Goal: Information Seeking & Learning: Learn about a topic

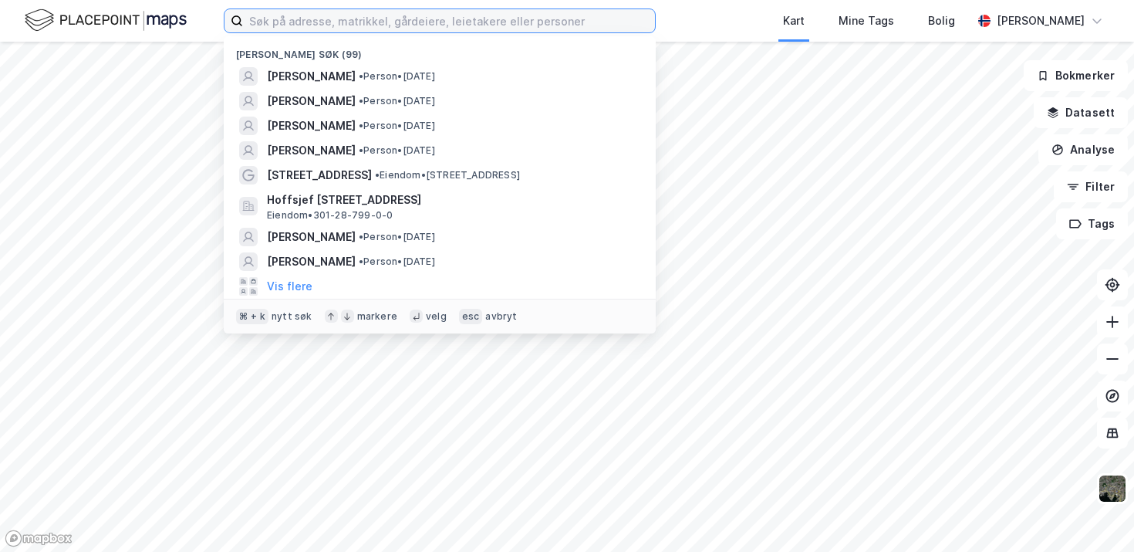
click at [433, 19] on input at bounding box center [449, 20] width 412 height 23
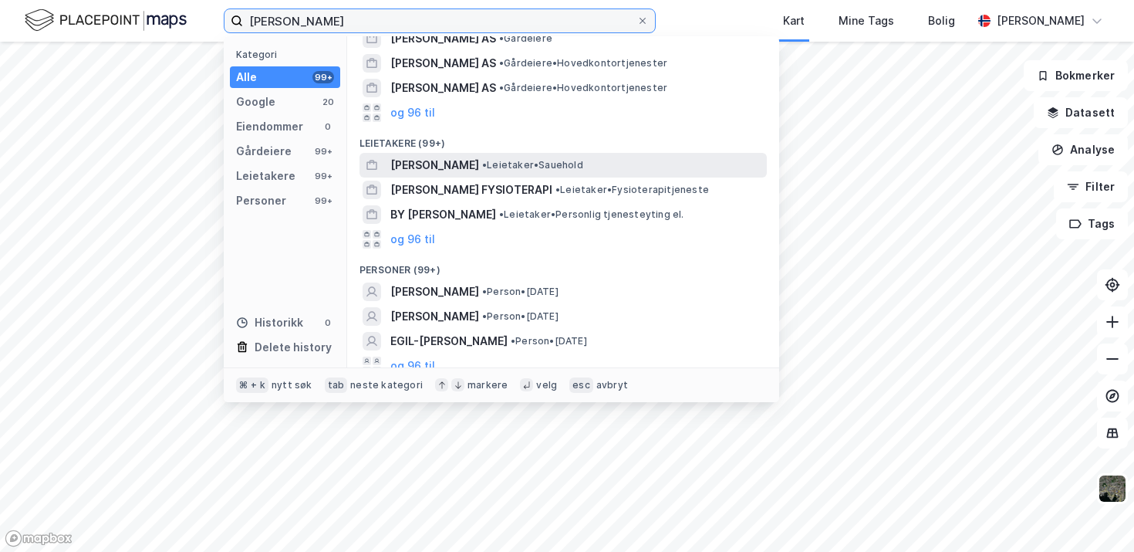
scroll to position [175, 0]
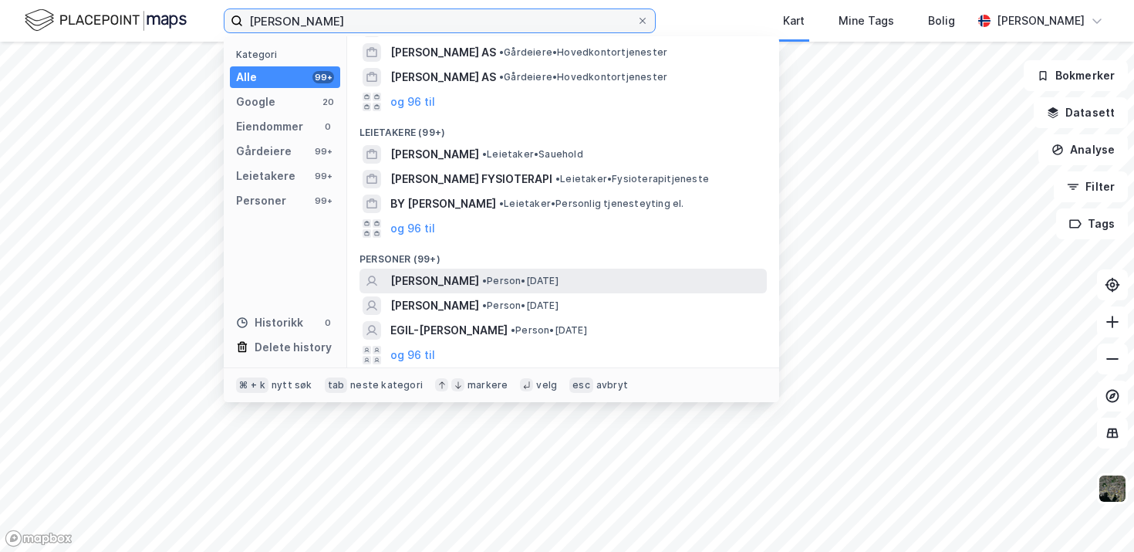
type input "[PERSON_NAME]"
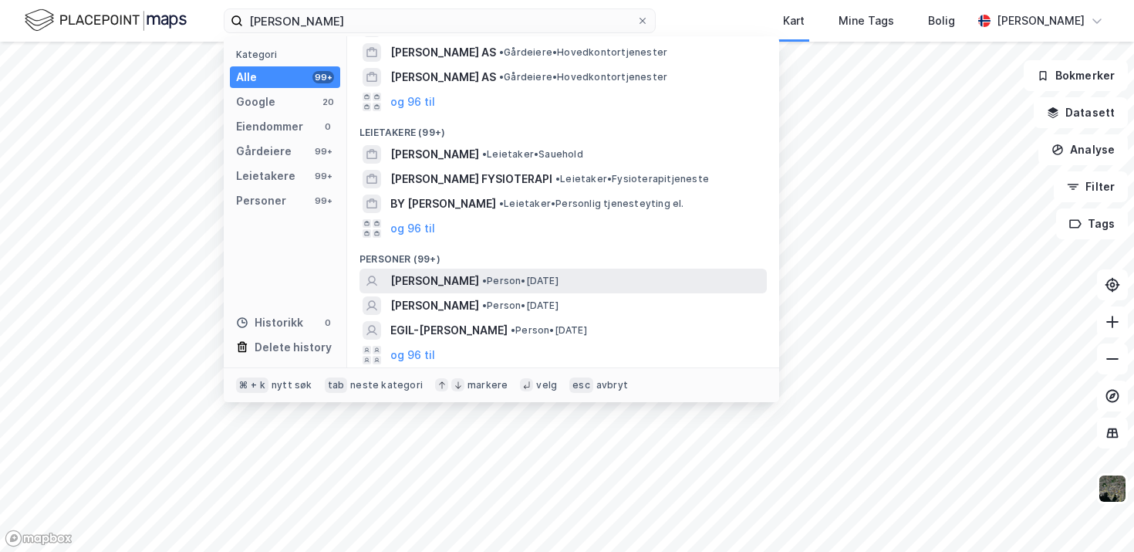
click at [463, 275] on span "[PERSON_NAME]" at bounding box center [434, 281] width 89 height 19
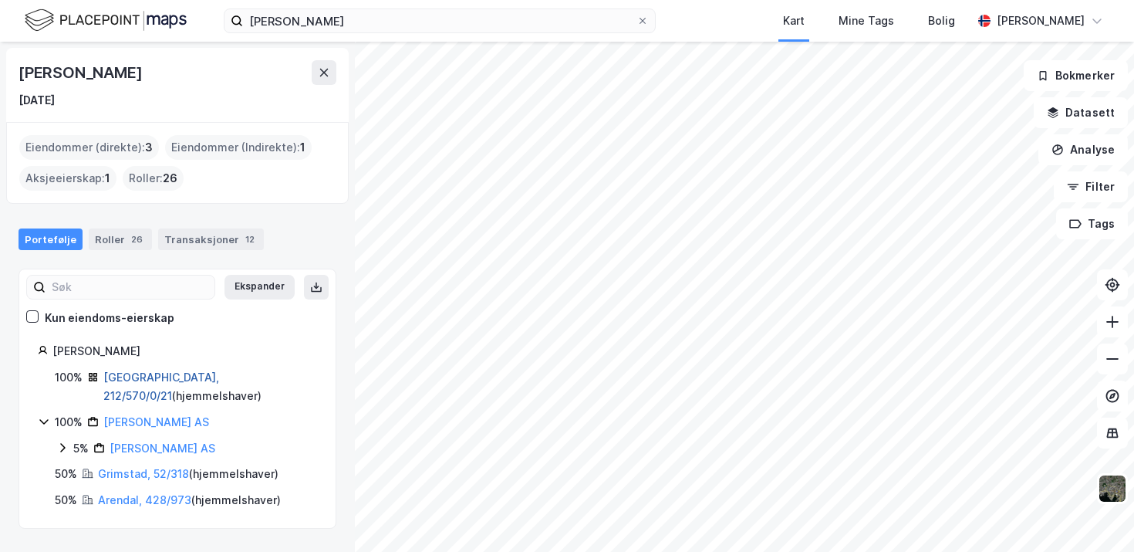
click at [187, 378] on link "[GEOGRAPHIC_DATA], 212/570/0/21" at bounding box center [161, 386] width 116 height 32
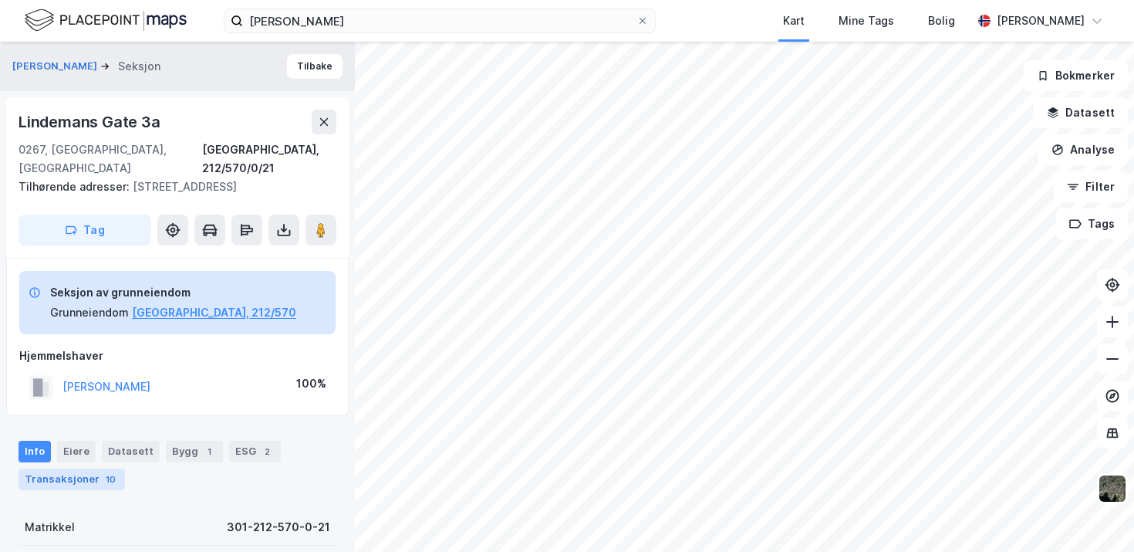
click at [83, 469] on div "Transaksjoner 10" at bounding box center [72, 479] width 106 height 22
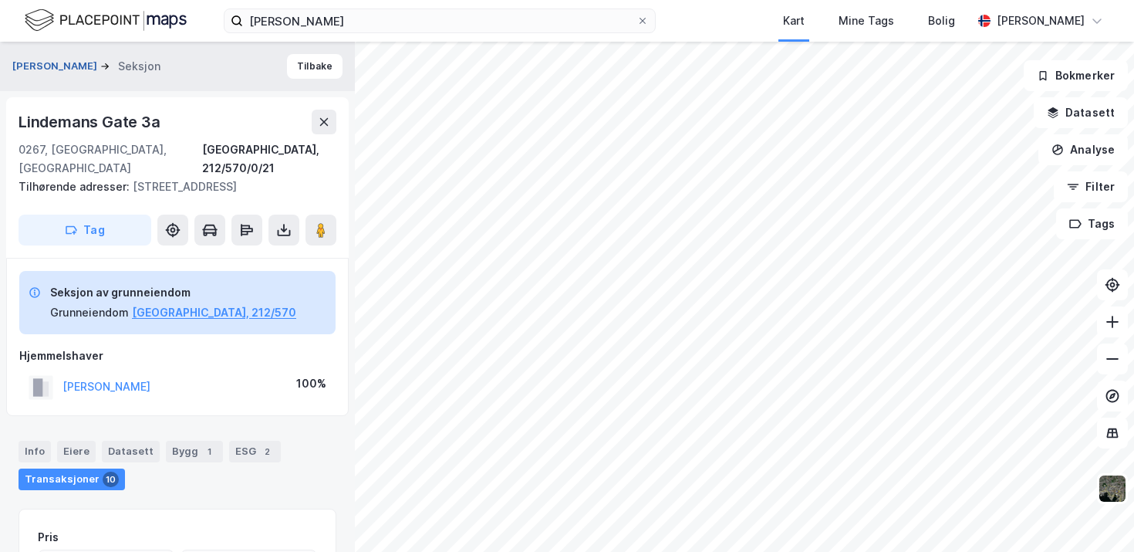
click at [100, 66] on button "[PERSON_NAME]" at bounding box center [56, 66] width 88 height 15
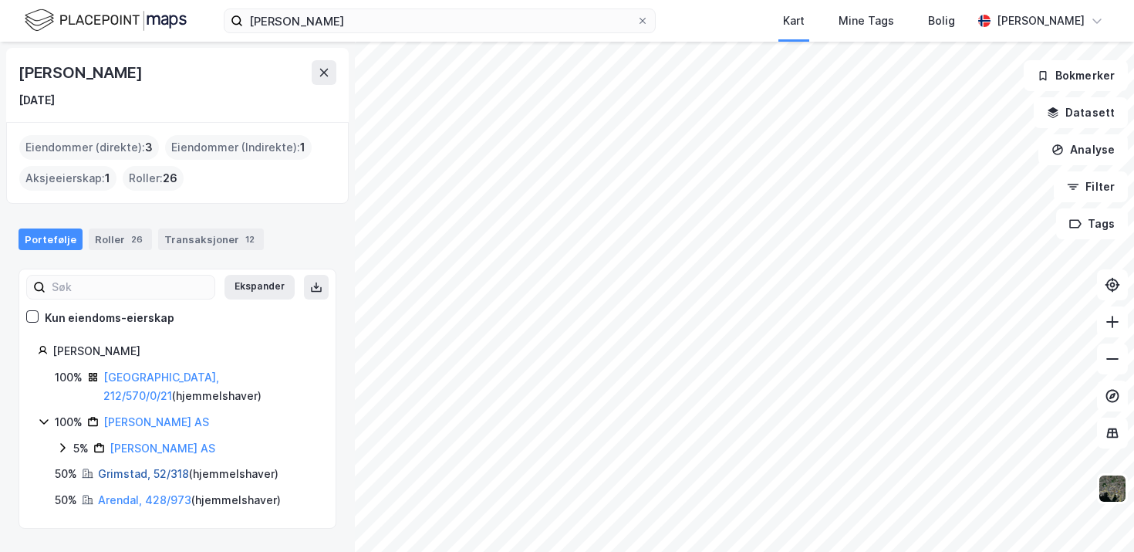
click at [127, 467] on link "Grimstad, 52/318" at bounding box center [143, 473] width 91 height 13
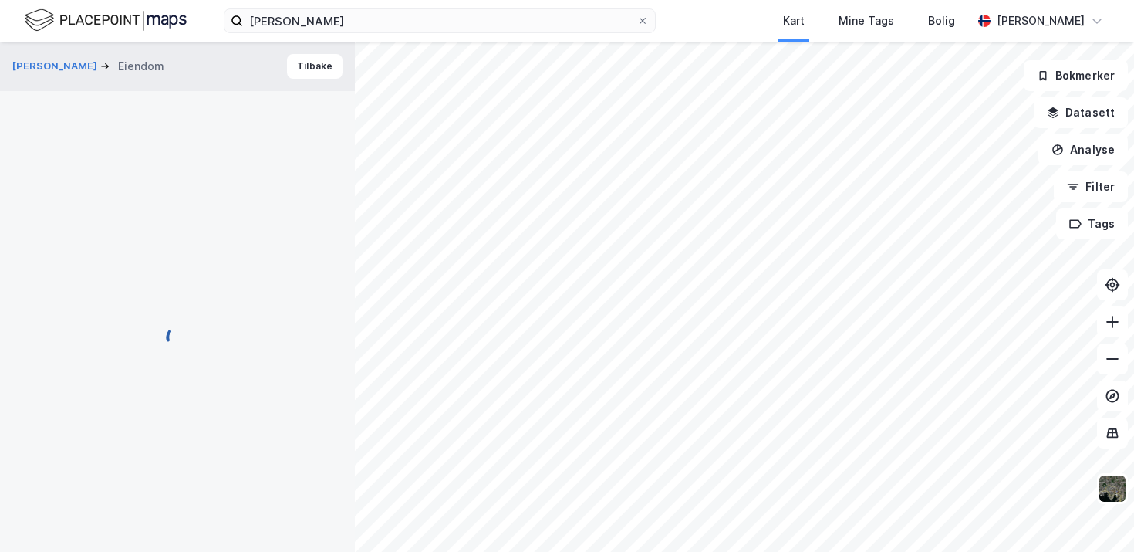
scroll to position [11, 0]
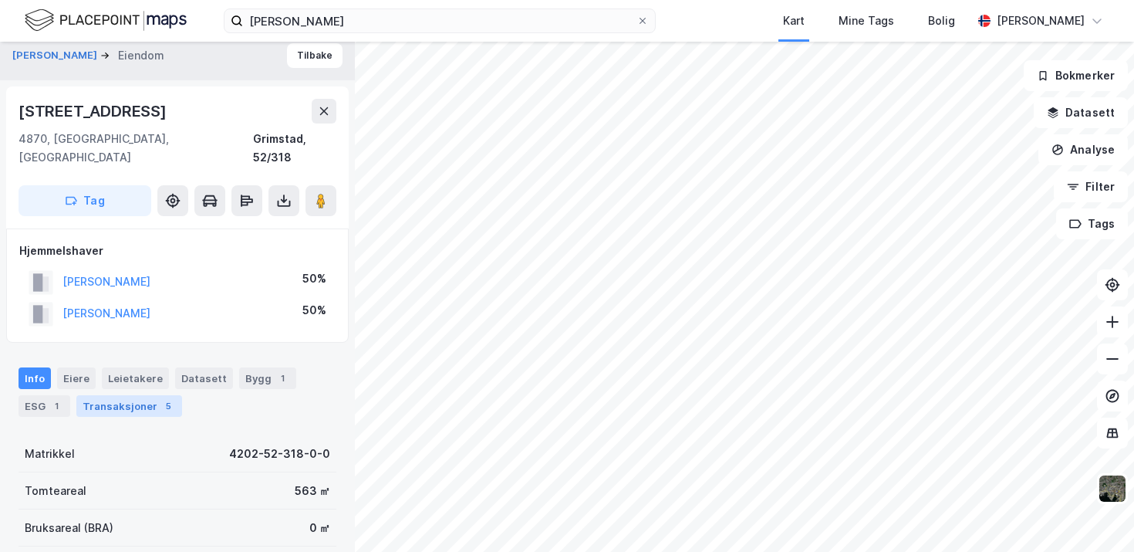
click at [144, 395] on div "Transaksjoner 5" at bounding box center [129, 406] width 106 height 22
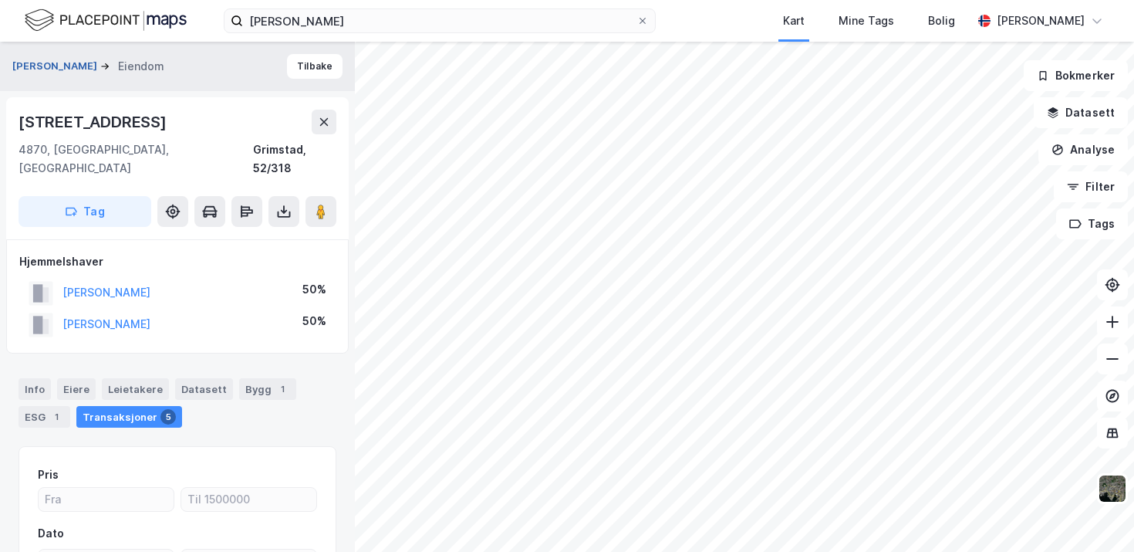
click at [72, 69] on button "[PERSON_NAME]" at bounding box center [56, 66] width 88 height 15
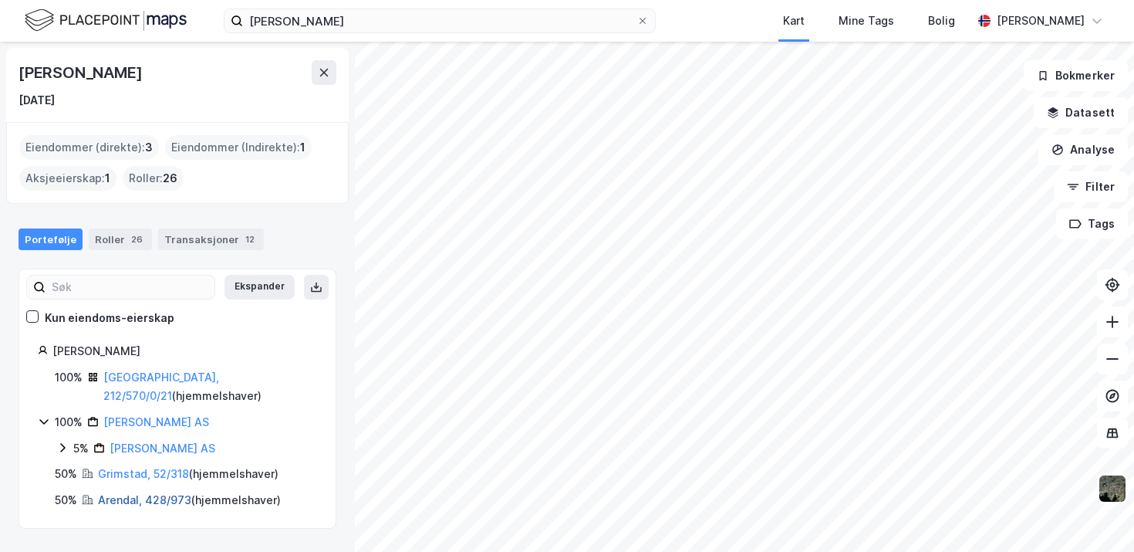
click at [137, 493] on link "Arendal, 428/973" at bounding box center [144, 499] width 93 height 13
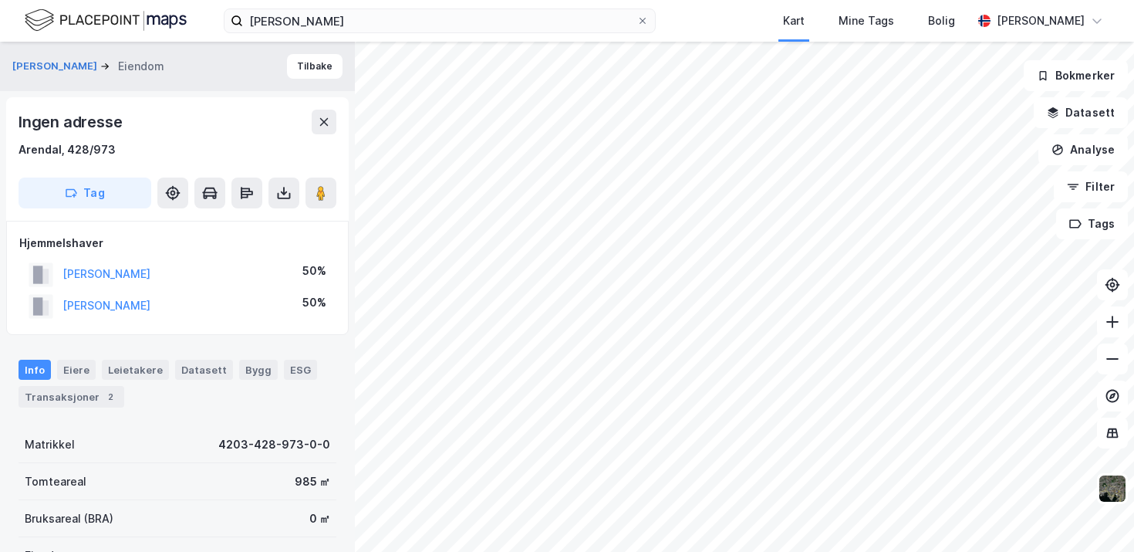
scroll to position [6, 0]
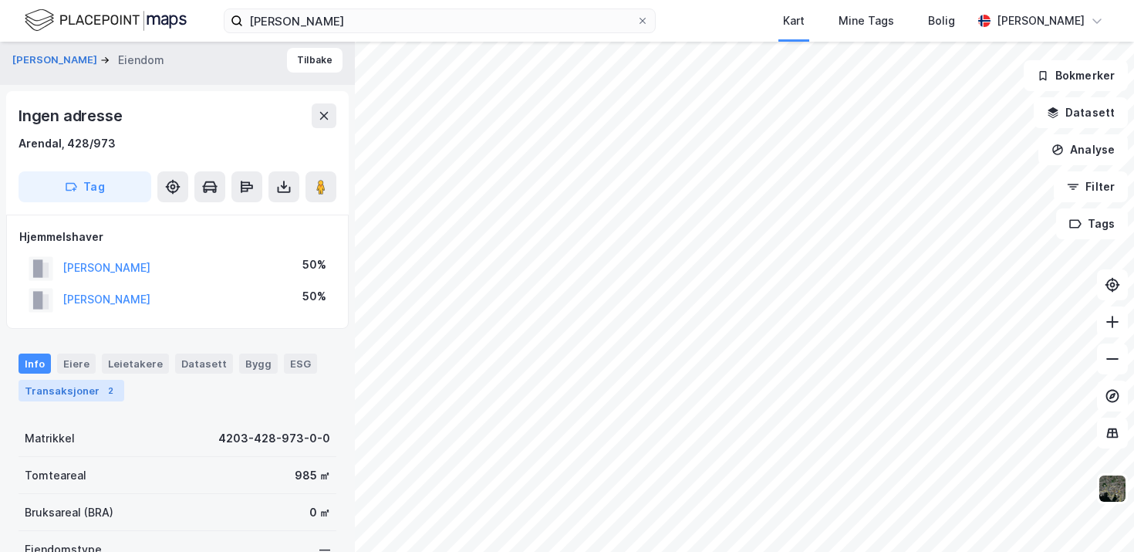
click at [103, 384] on div "2" at bounding box center [110, 390] width 15 height 15
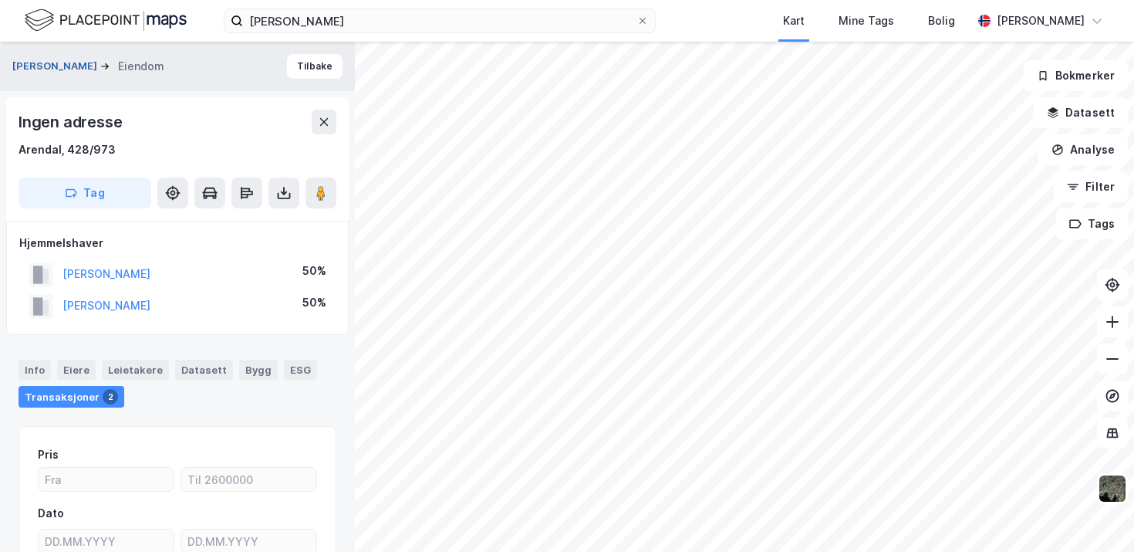
click at [99, 69] on button "[PERSON_NAME]" at bounding box center [56, 66] width 88 height 15
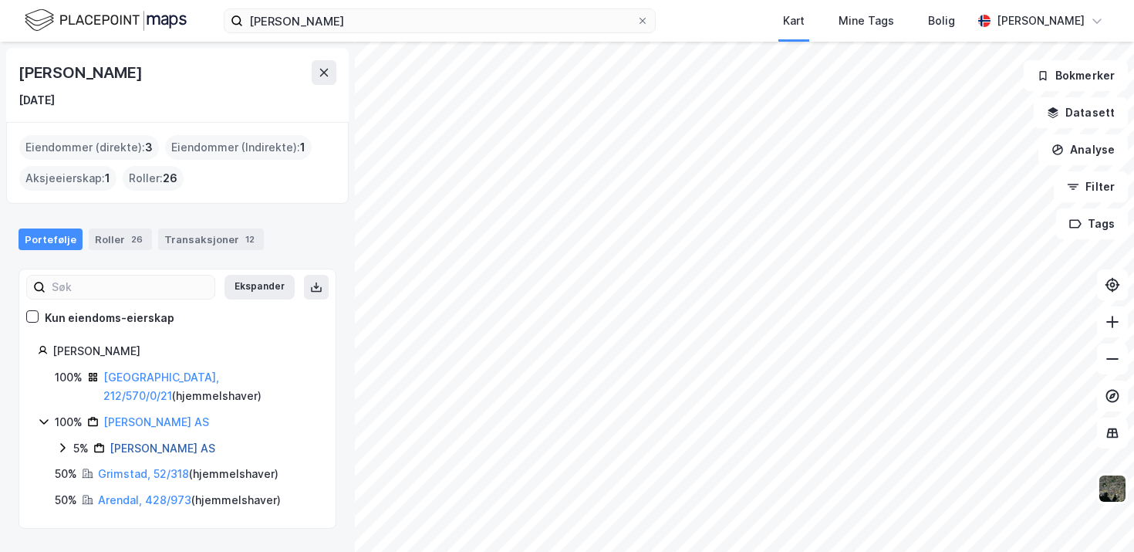
click at [149, 441] on link "[PERSON_NAME] AS" at bounding box center [163, 447] width 106 height 13
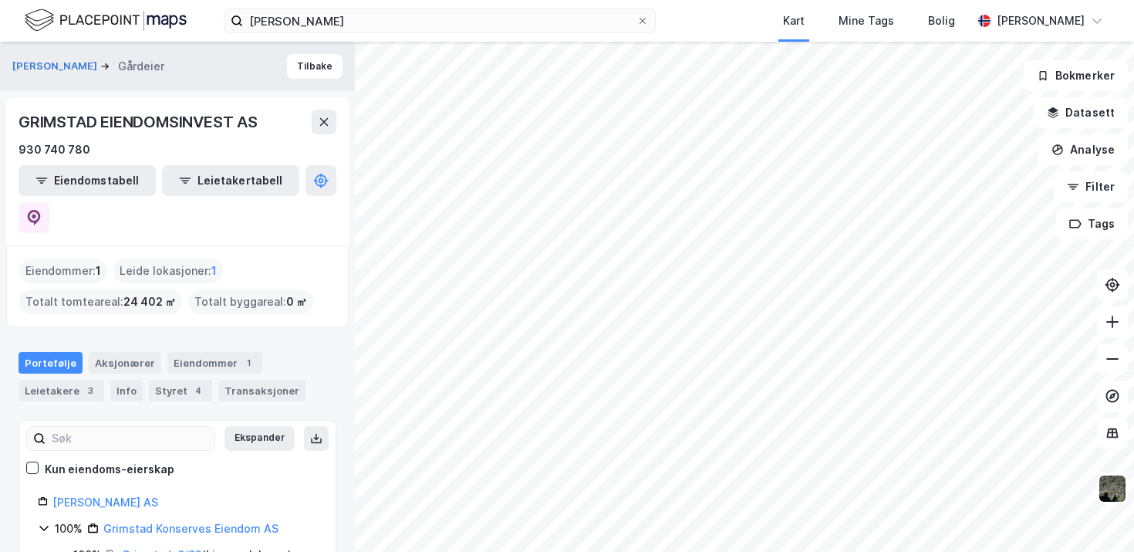
scroll to position [13, 0]
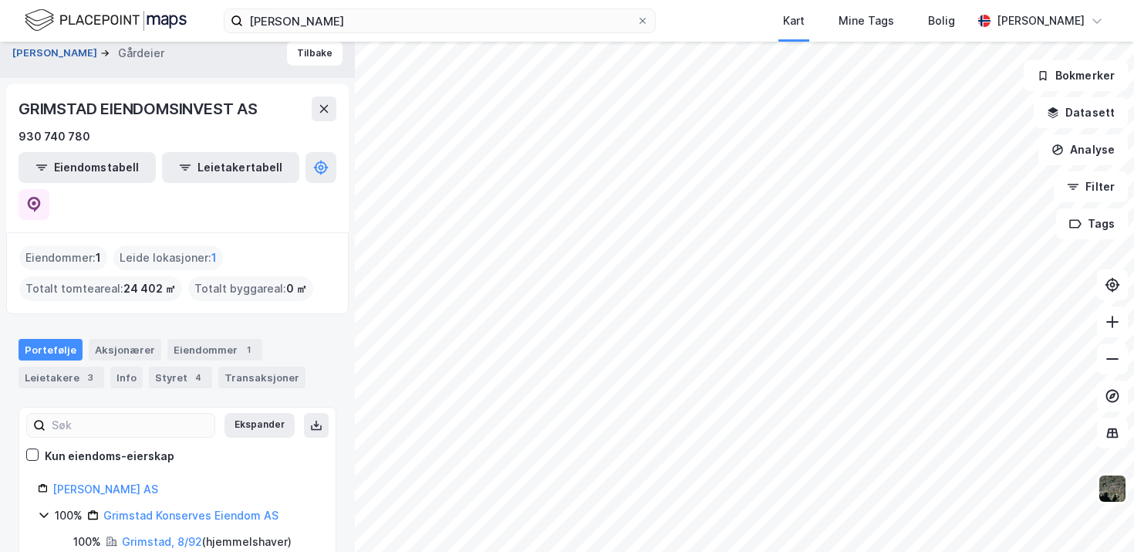
click at [100, 57] on button "[PERSON_NAME]" at bounding box center [56, 53] width 88 height 15
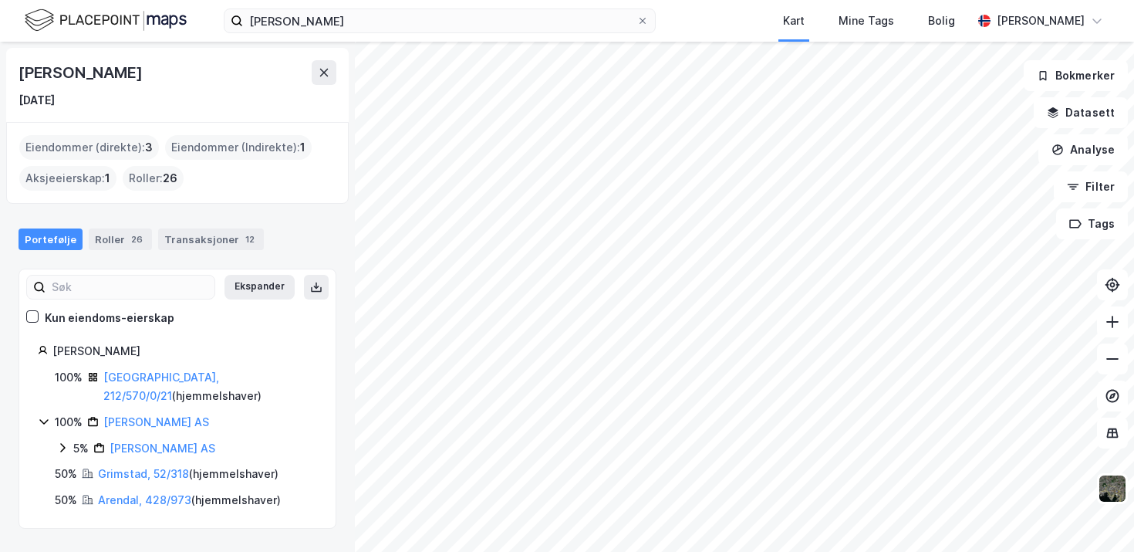
click at [46, 415] on icon at bounding box center [44, 421] width 12 height 12
click at [152, 181] on div "Roller : 26" at bounding box center [153, 178] width 61 height 25
click at [123, 245] on div "Roller 26" at bounding box center [120, 239] width 63 height 22
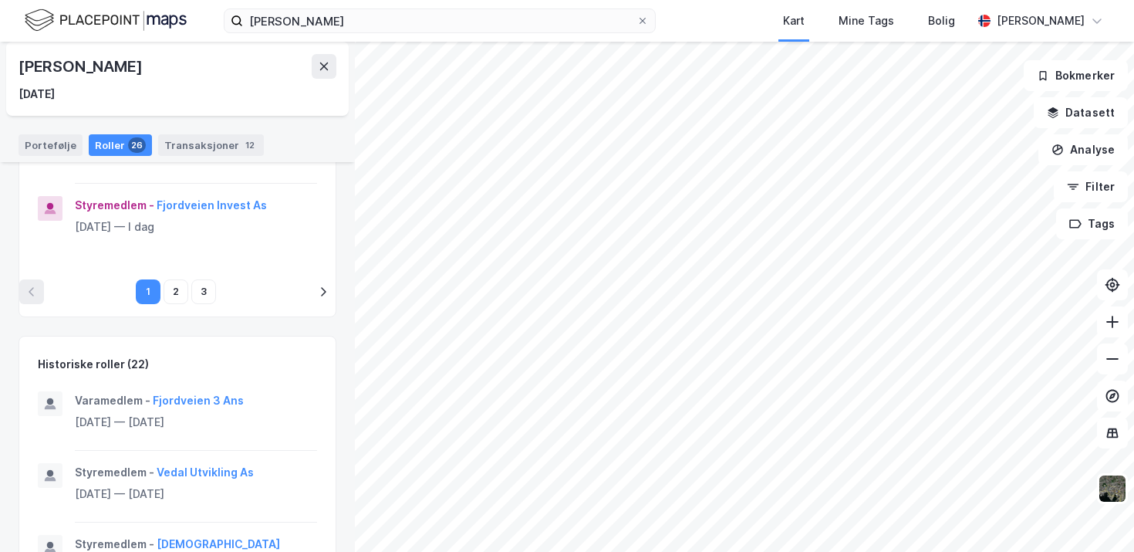
scroll to position [802, 0]
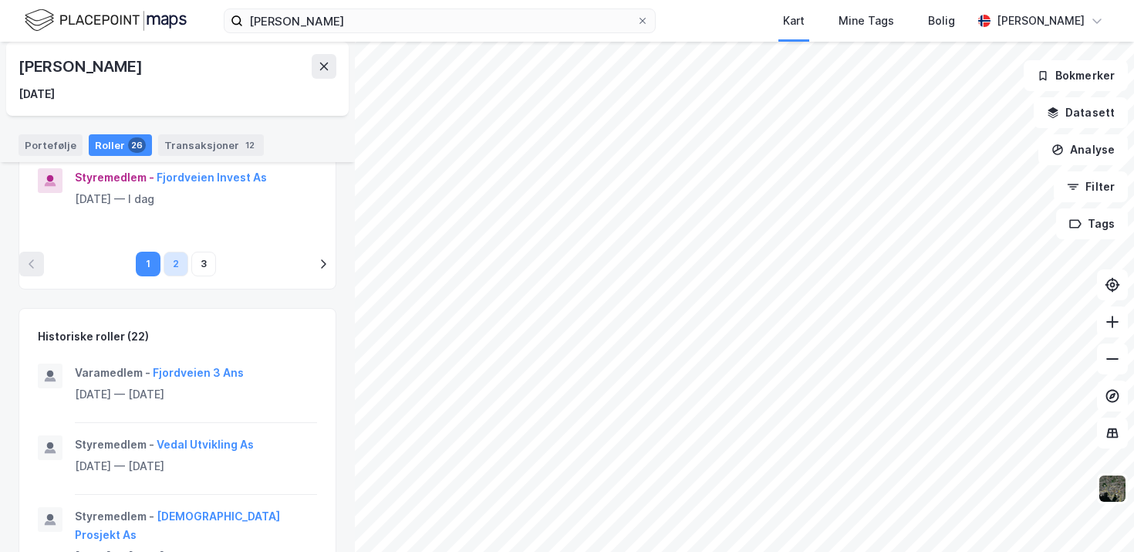
click at [178, 271] on button "2" at bounding box center [176, 263] width 25 height 25
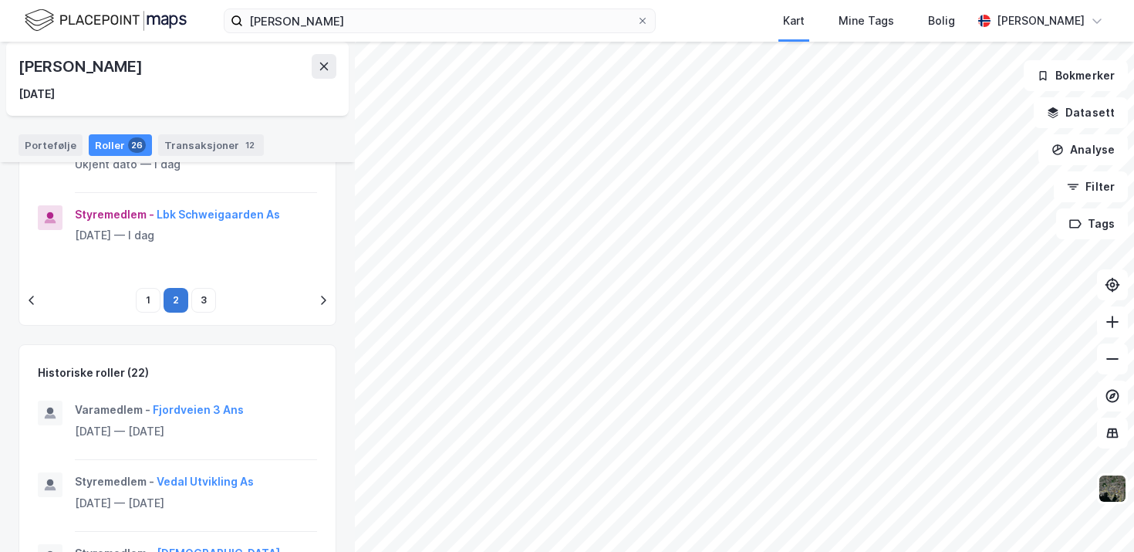
scroll to position [839, 0]
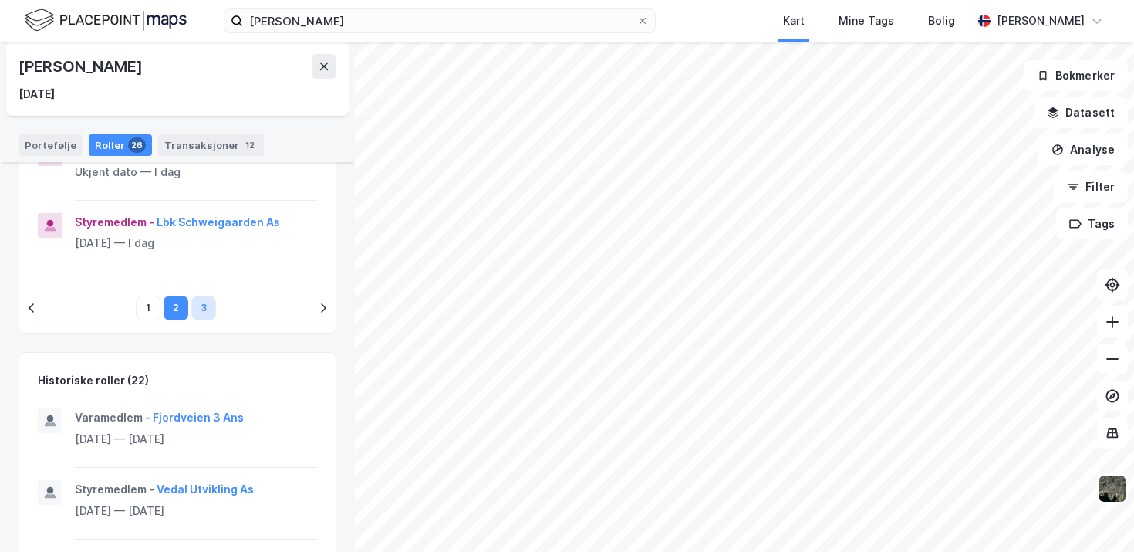
click at [210, 320] on button "3" at bounding box center [203, 307] width 25 height 25
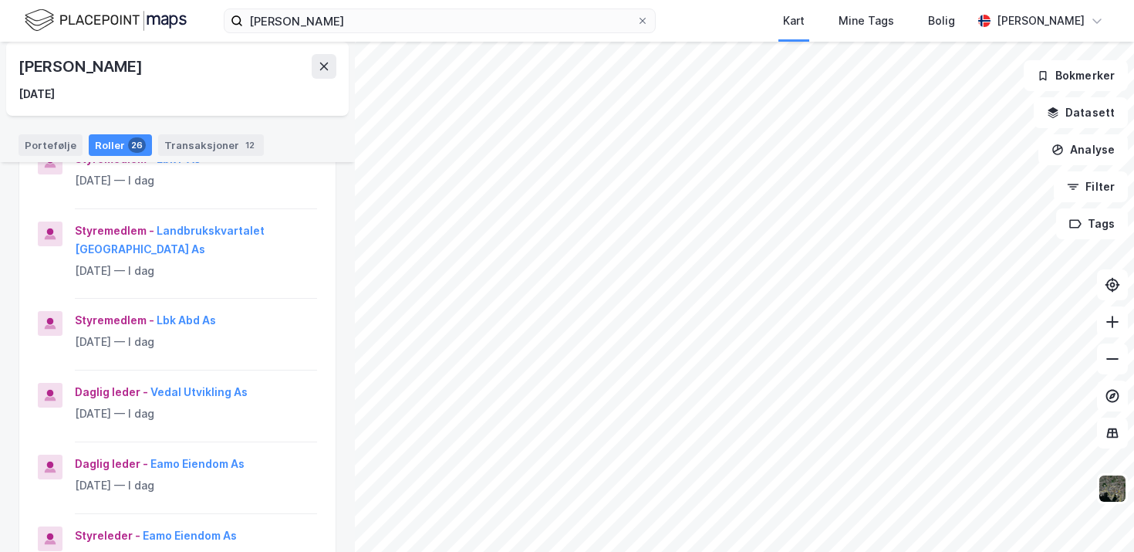
scroll to position [178, 0]
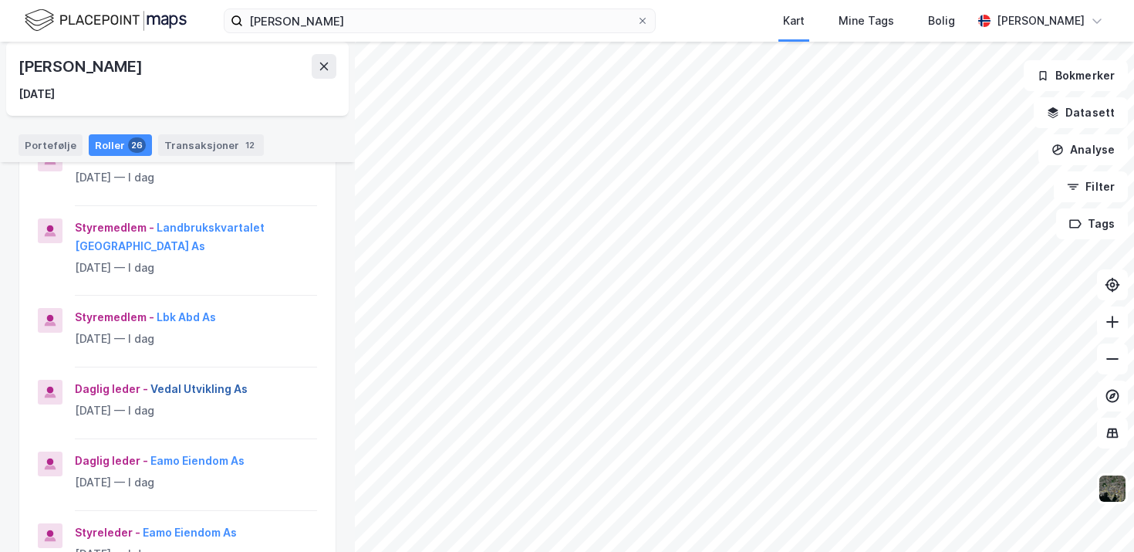
click at [0, 0] on button "Vedal Utvikling As" at bounding box center [0, 0] width 0 height 0
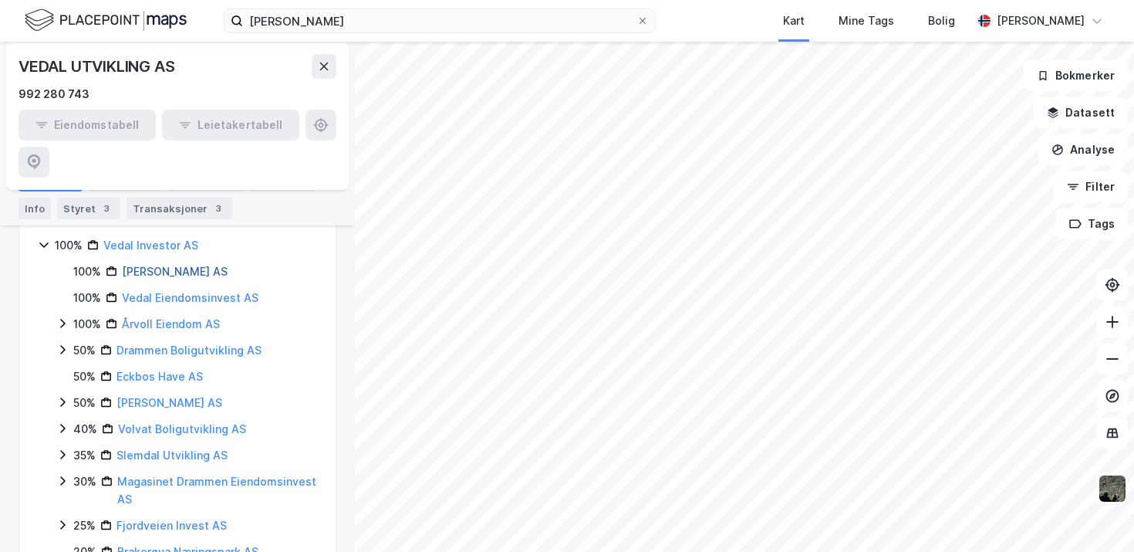
scroll to position [1216, 0]
